Goal: Transaction & Acquisition: Purchase product/service

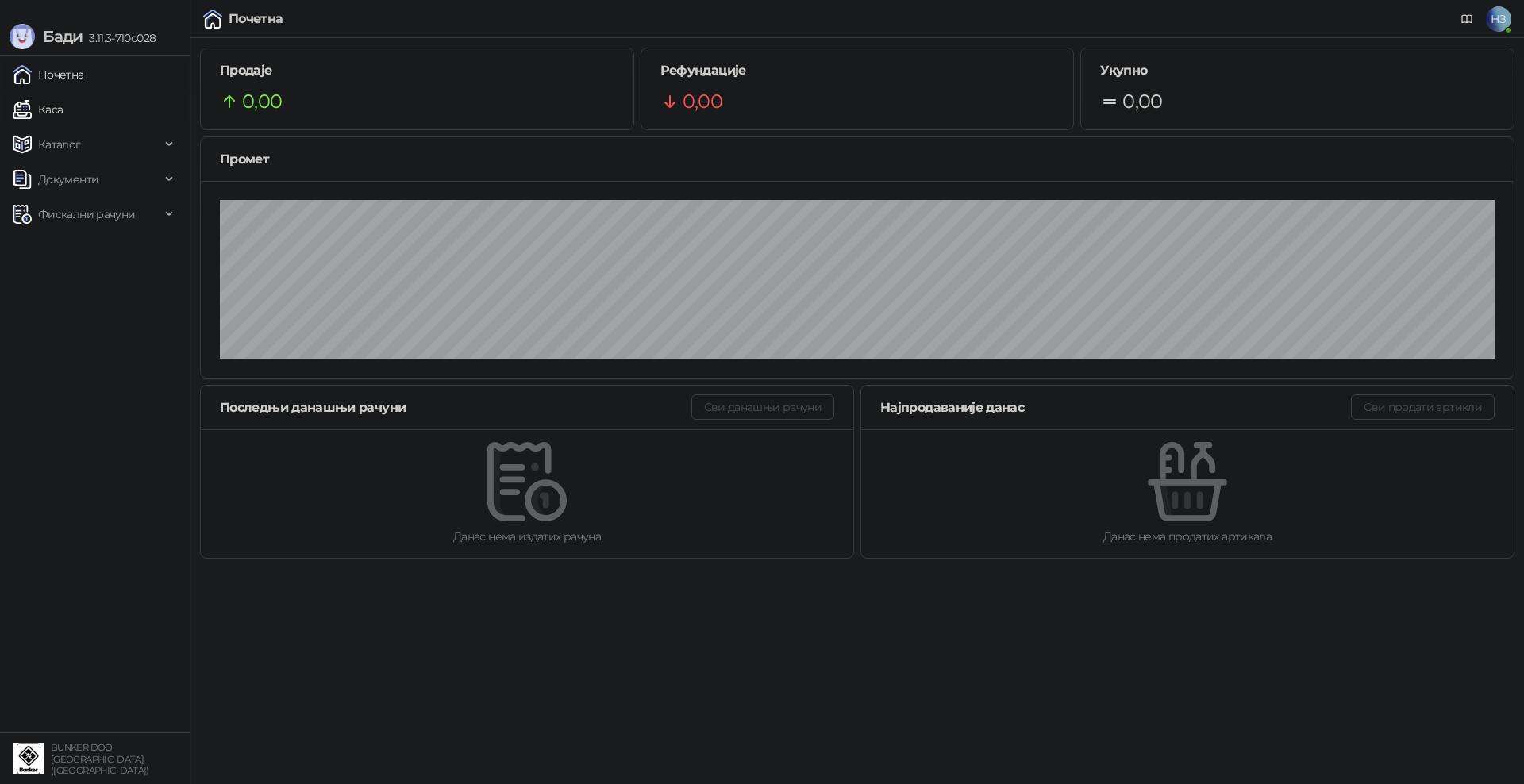
click at [62, 96] on link "Каса" at bounding box center [38, 110] width 50 height 32
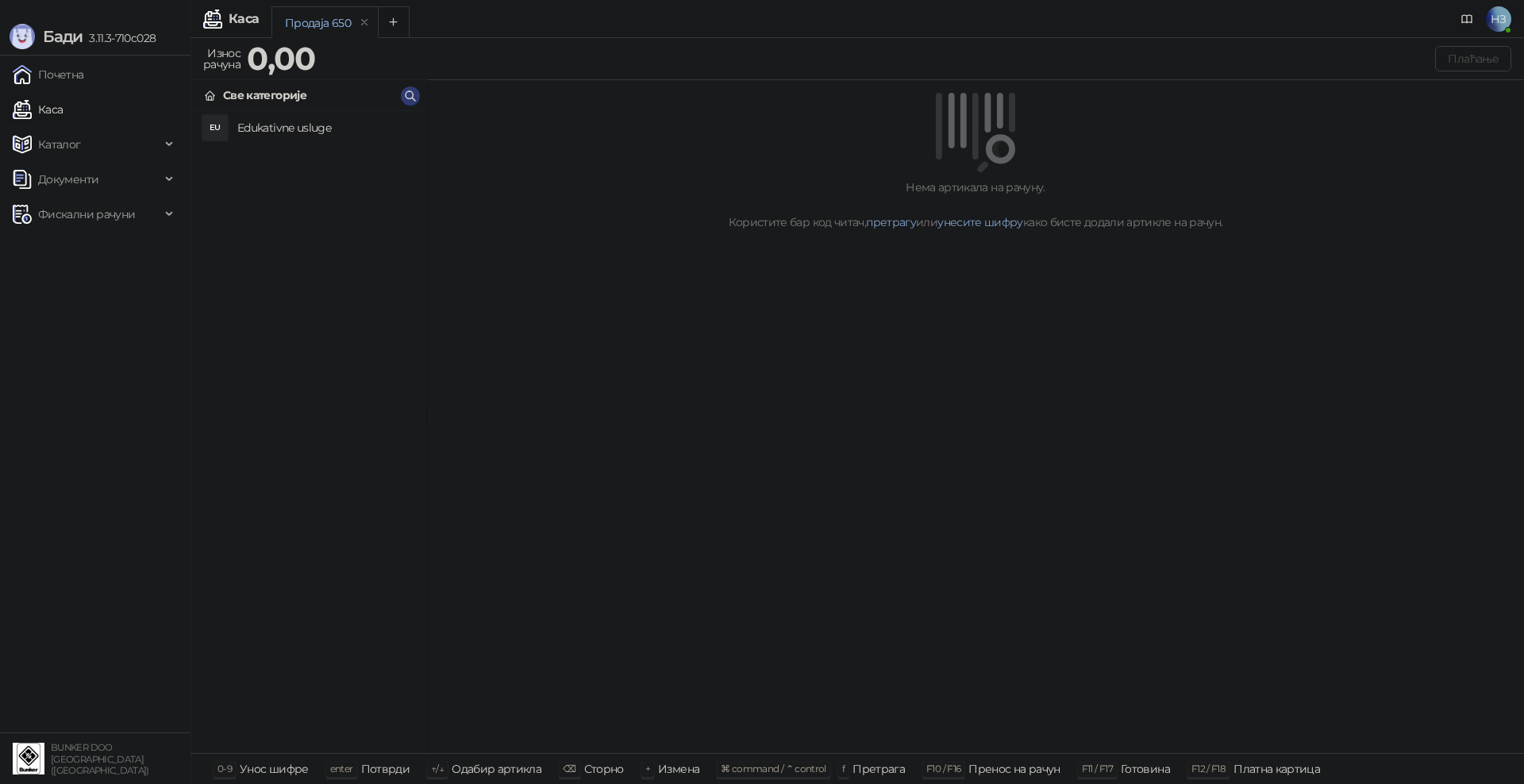
click at [256, 126] on h4 "Edukativne usluge" at bounding box center [325, 128] width 176 height 26
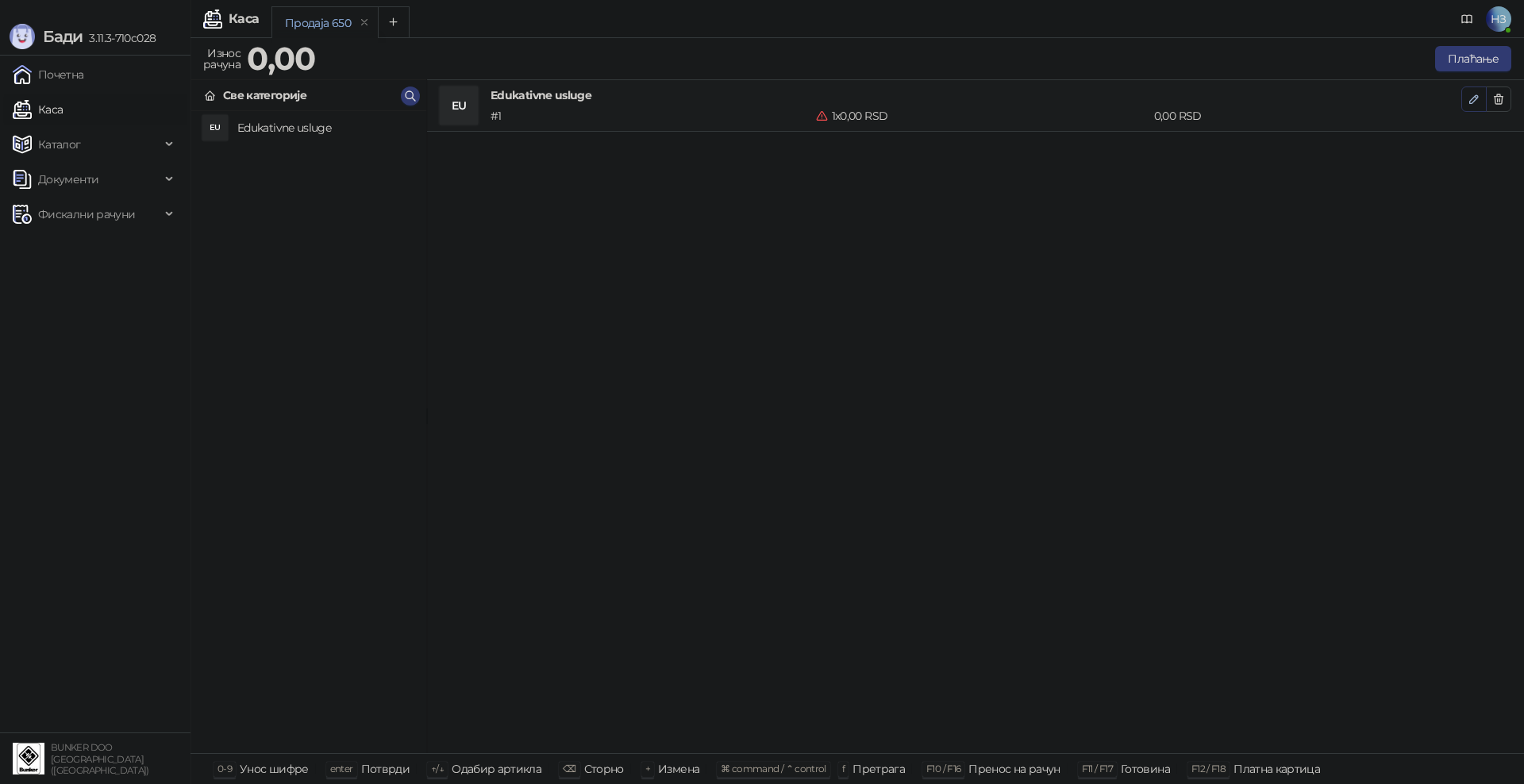
click at [1474, 98] on icon "button" at bounding box center [1474, 99] width 13 height 13
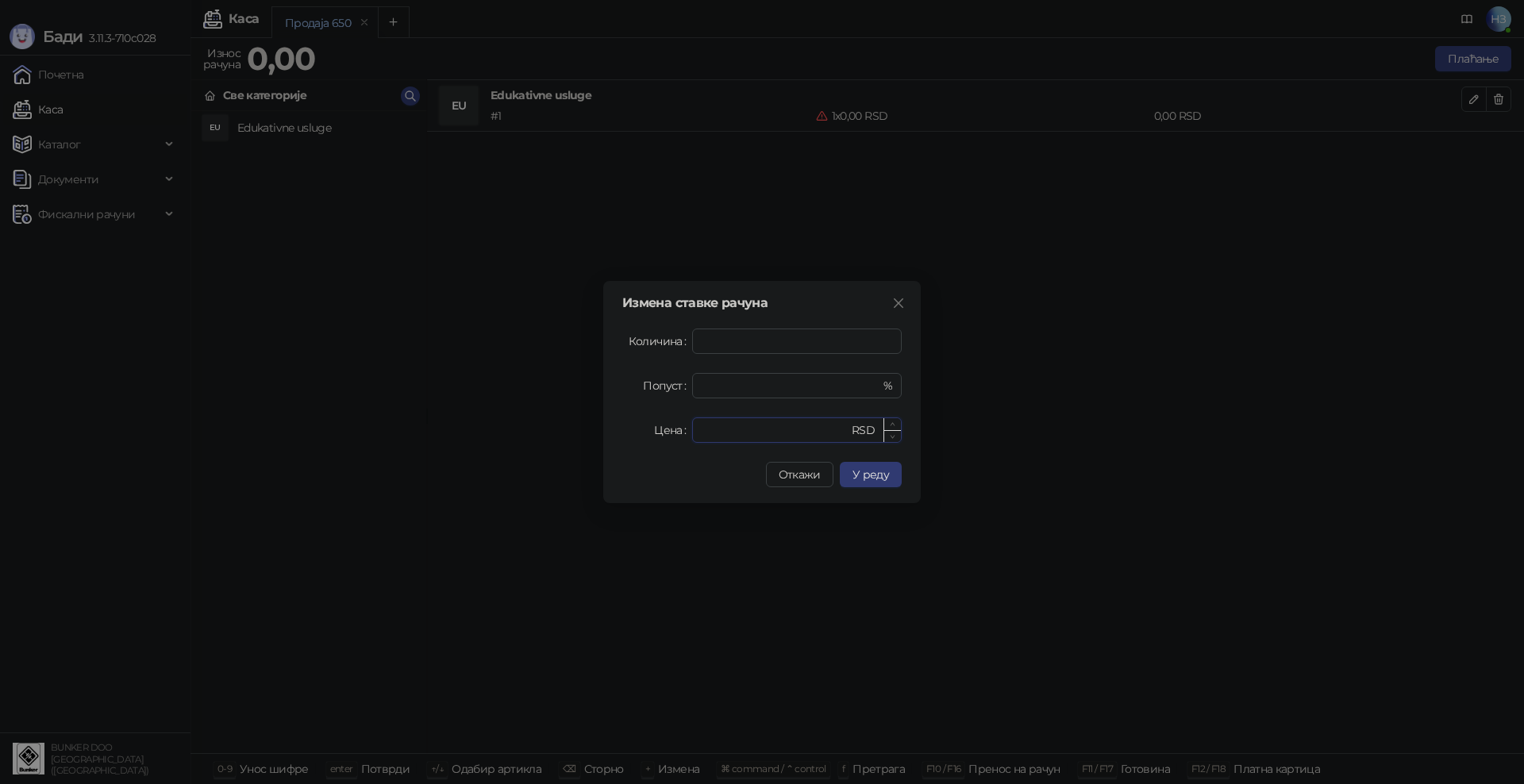
click at [732, 433] on input "*" at bounding box center [774, 430] width 146 height 24
drag, startPoint x: 748, startPoint y: 433, endPoint x: 695, endPoint y: 430, distance: 53.1
click at [695, 430] on div "* RSD" at bounding box center [797, 430] width 210 height 26
type input "****"
click at [884, 479] on span "У реду" at bounding box center [871, 474] width 37 height 14
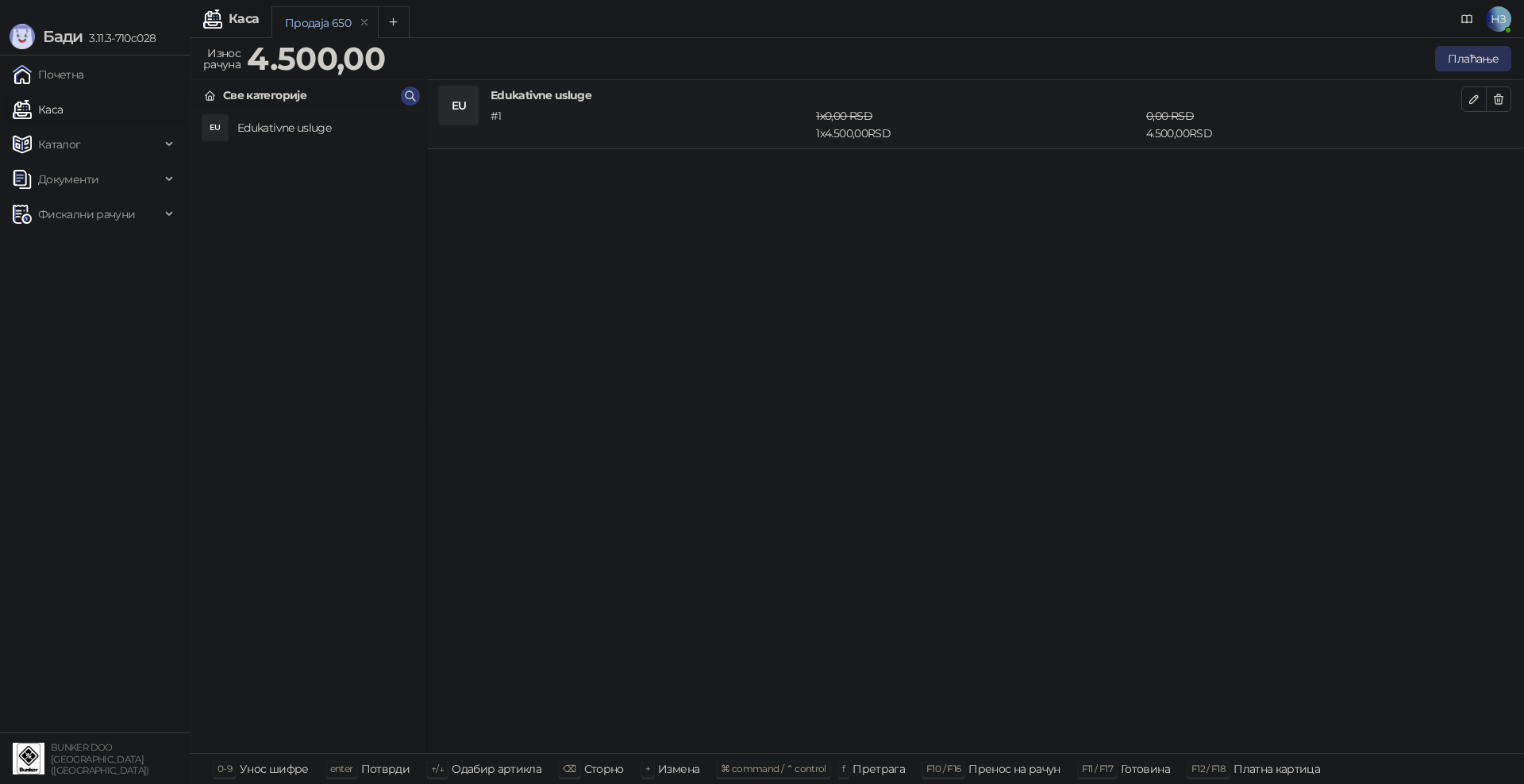
click at [1470, 64] on button "Плаћање" at bounding box center [1473, 59] width 76 height 26
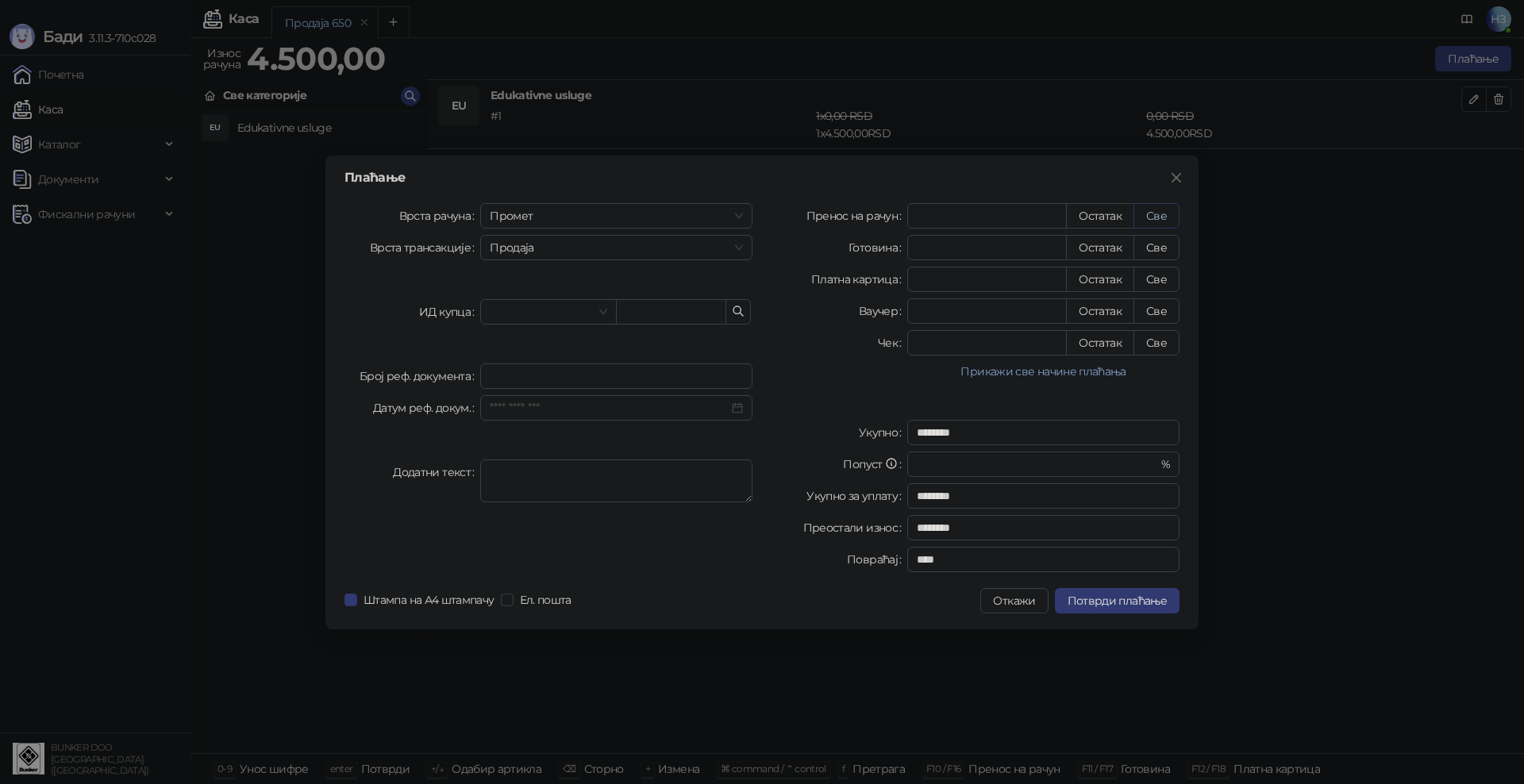
click at [1160, 213] on button "Све" at bounding box center [1157, 216] width 46 height 26
type input "****"
click at [1164, 601] on span "Потврди плаћање" at bounding box center [1117, 601] width 99 height 14
